Goal: Task Accomplishment & Management: Manage account settings

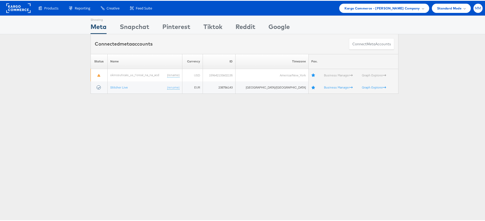
click at [474, 10] on div "MM" at bounding box center [477, 7] width 9 height 9
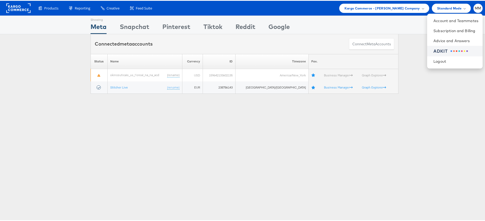
click at [439, 49] on div "ADKIT" at bounding box center [455, 50] width 45 height 6
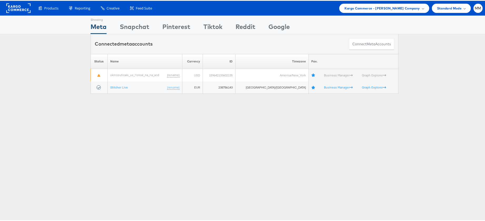
click at [478, 10] on li "MM Account and Teammates Subscription and Billing Advice and Answers ADKIT Logo…" at bounding box center [477, 7] width 9 height 9
click at [473, 10] on div "MM" at bounding box center [477, 7] width 9 height 9
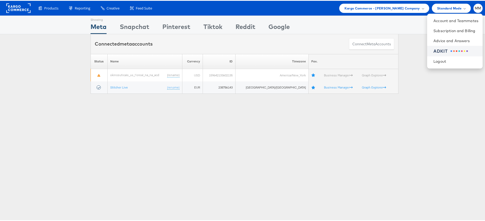
click at [433, 49] on div "ADKIT" at bounding box center [440, 50] width 14 height 6
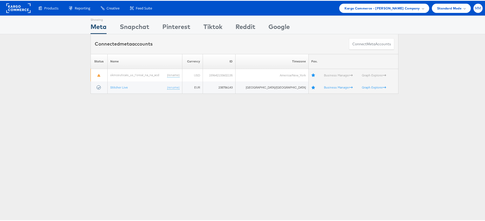
click at [477, 8] on div "MM" at bounding box center [477, 7] width 9 height 9
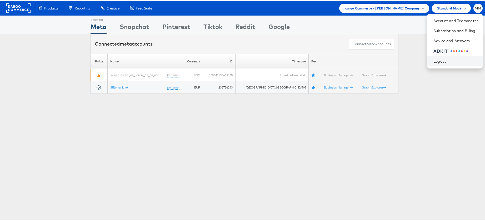
click at [443, 55] on li "Logout" at bounding box center [454, 60] width 55 height 10
click at [450, 49] on div at bounding box center [458, 50] width 17 height 2
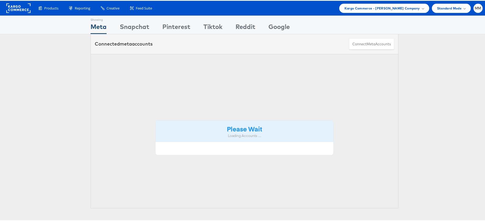
click at [480, 11] on div "Products Product Catalogs Enhance Your Product Catalog, Map Them to Publishers,…" at bounding box center [244, 7] width 489 height 15
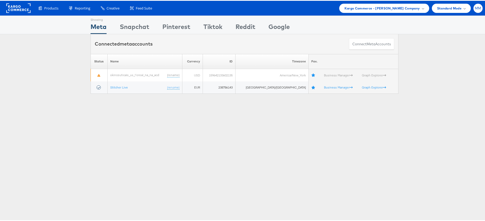
click at [476, 10] on div "MM" at bounding box center [477, 7] width 9 height 9
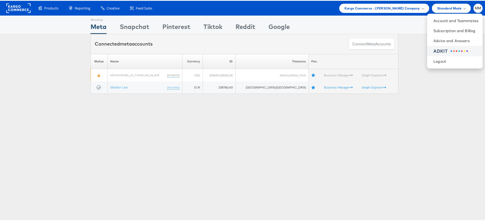
click at [451, 47] on li "ADKIT" at bounding box center [454, 50] width 55 height 11
click at [433, 48] on div "ADKIT" at bounding box center [440, 50] width 14 height 6
